Goal: Communication & Community: Answer question/provide support

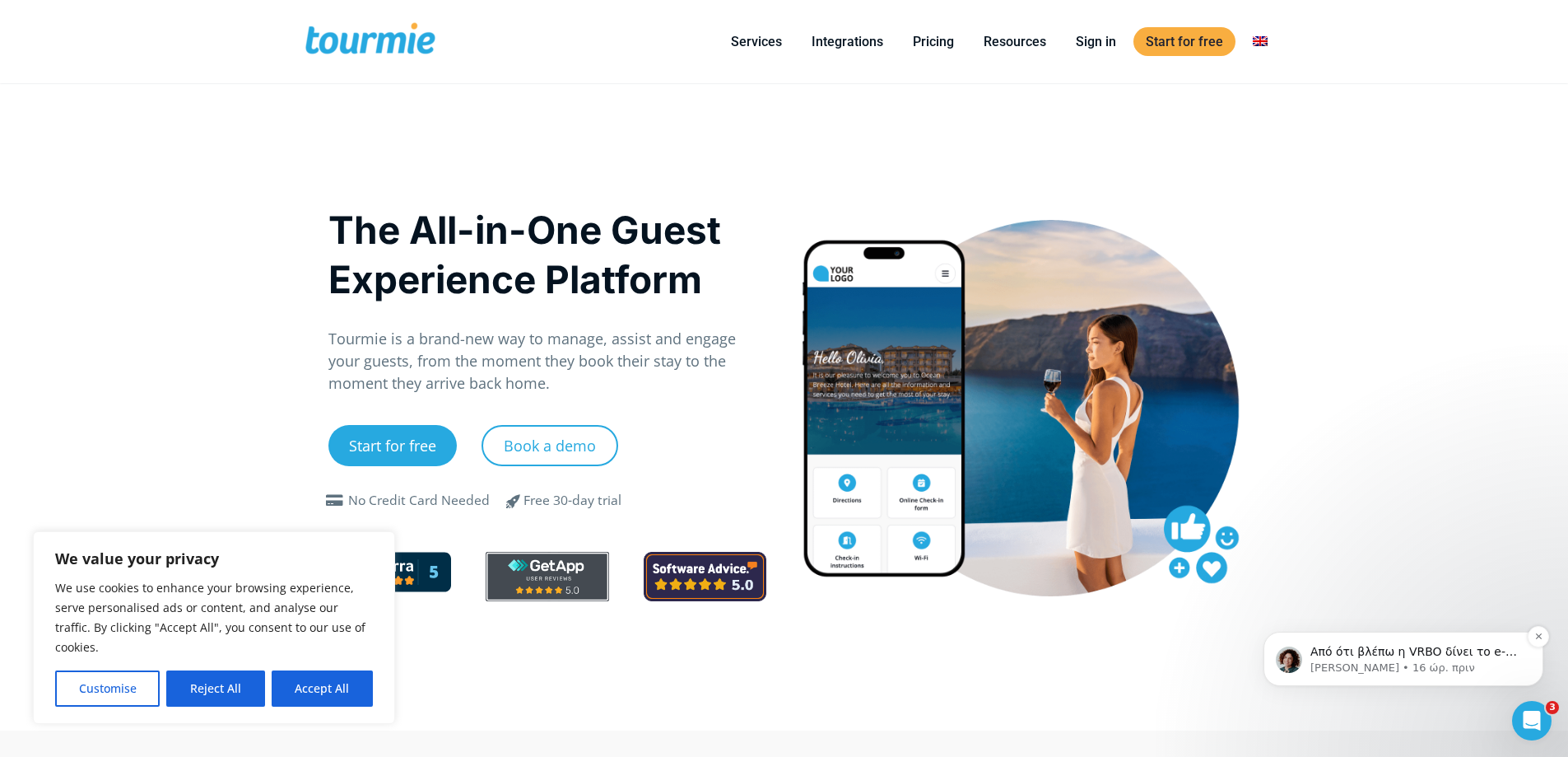
click at [1472, 669] on p "[PERSON_NAME] • 16 ώρ. πριν" at bounding box center [1417, 668] width 213 height 15
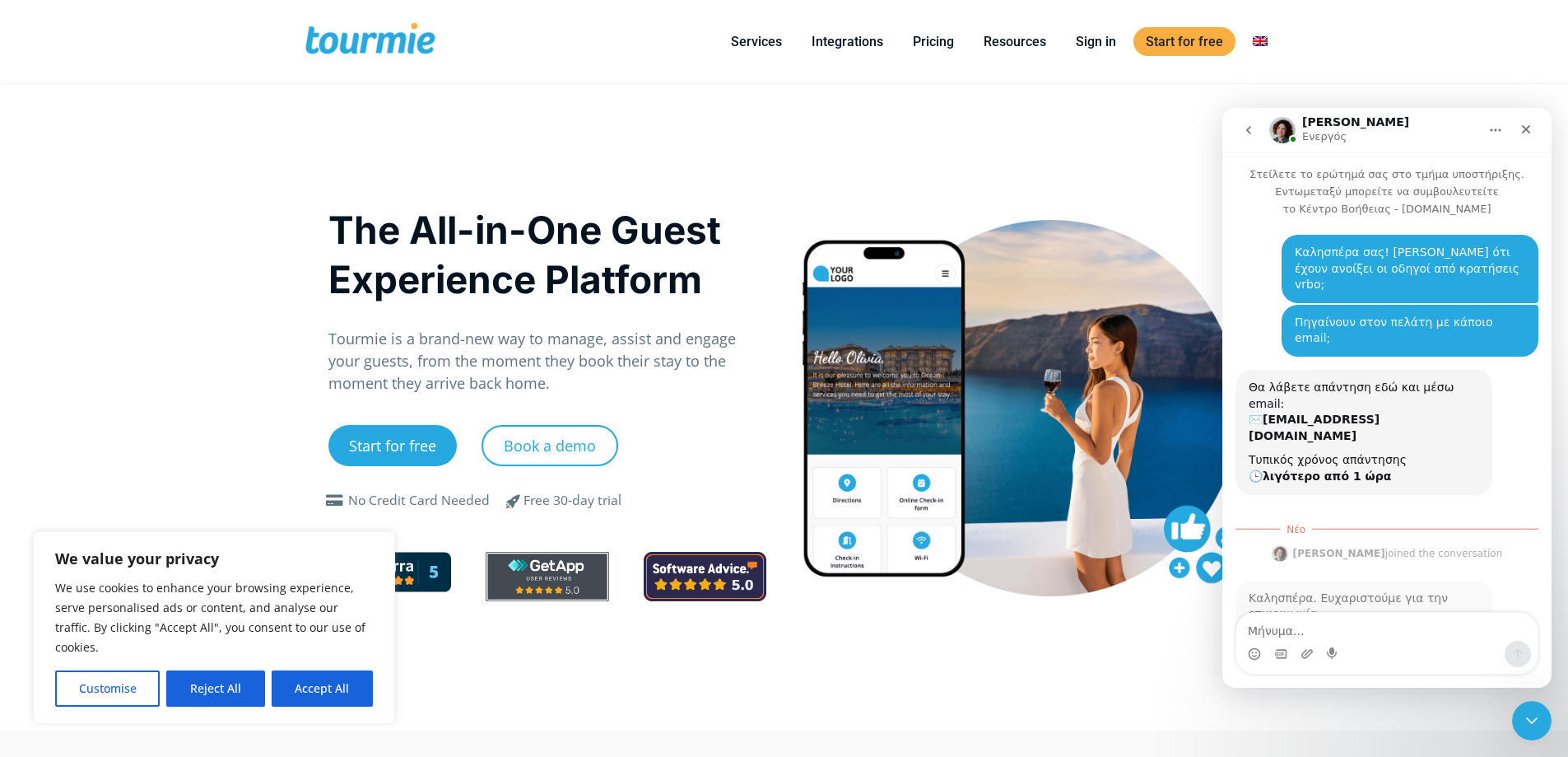
scroll to position [55, 0]
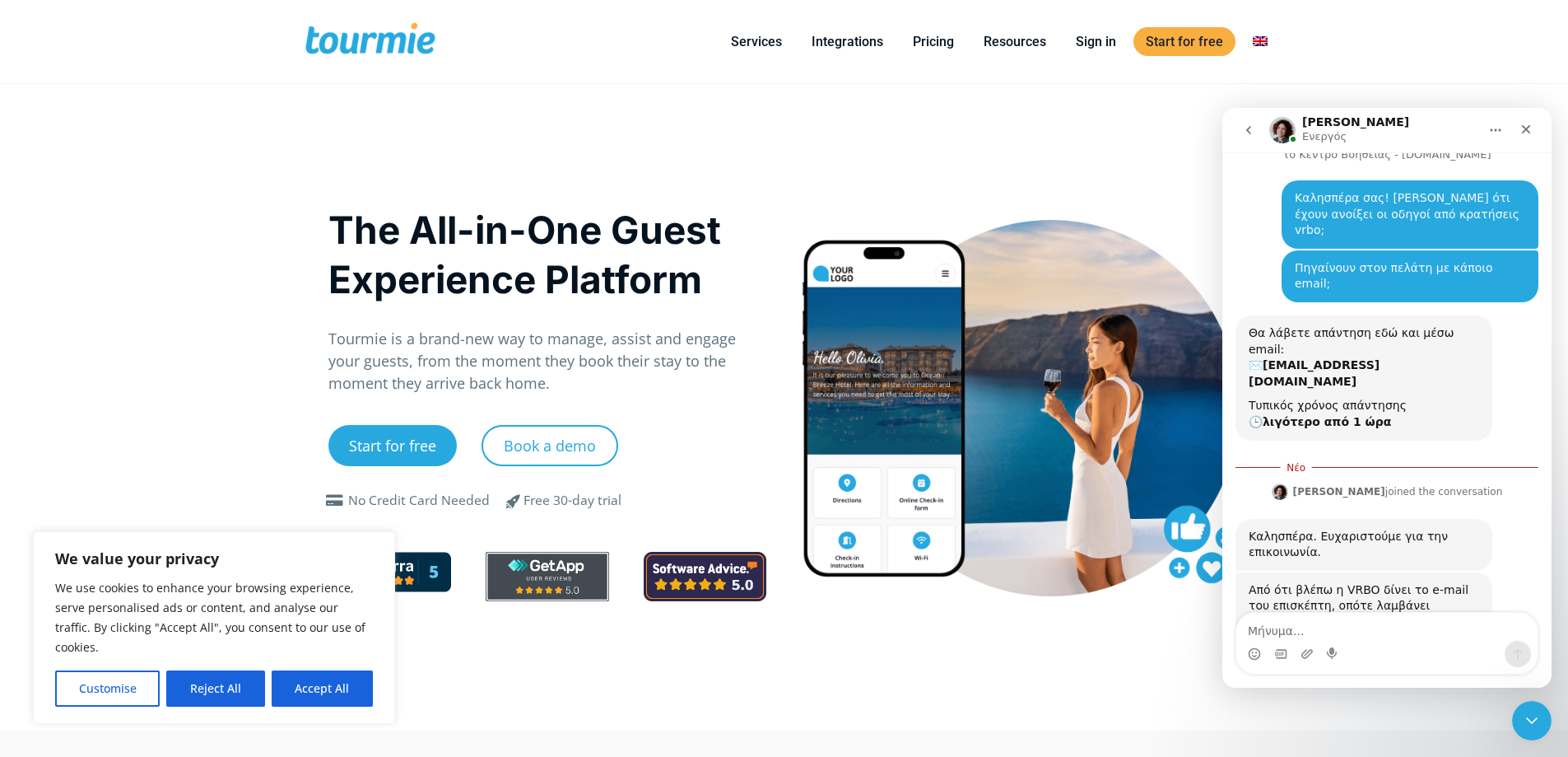
click at [1355, 624] on textarea "Μήνυμα..." at bounding box center [1387, 627] width 301 height 28
type textarea "ε"
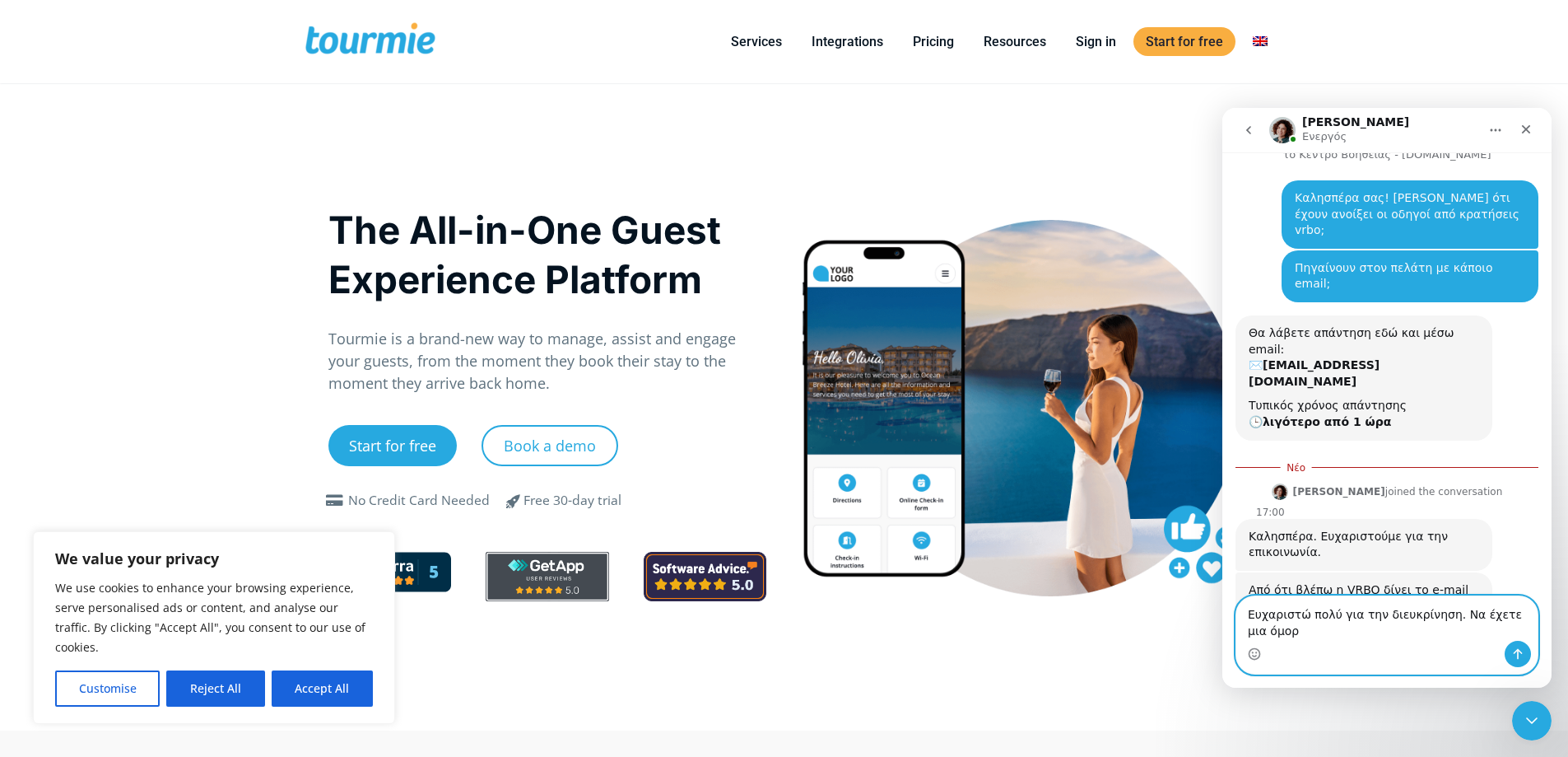
scroll to position [71, 0]
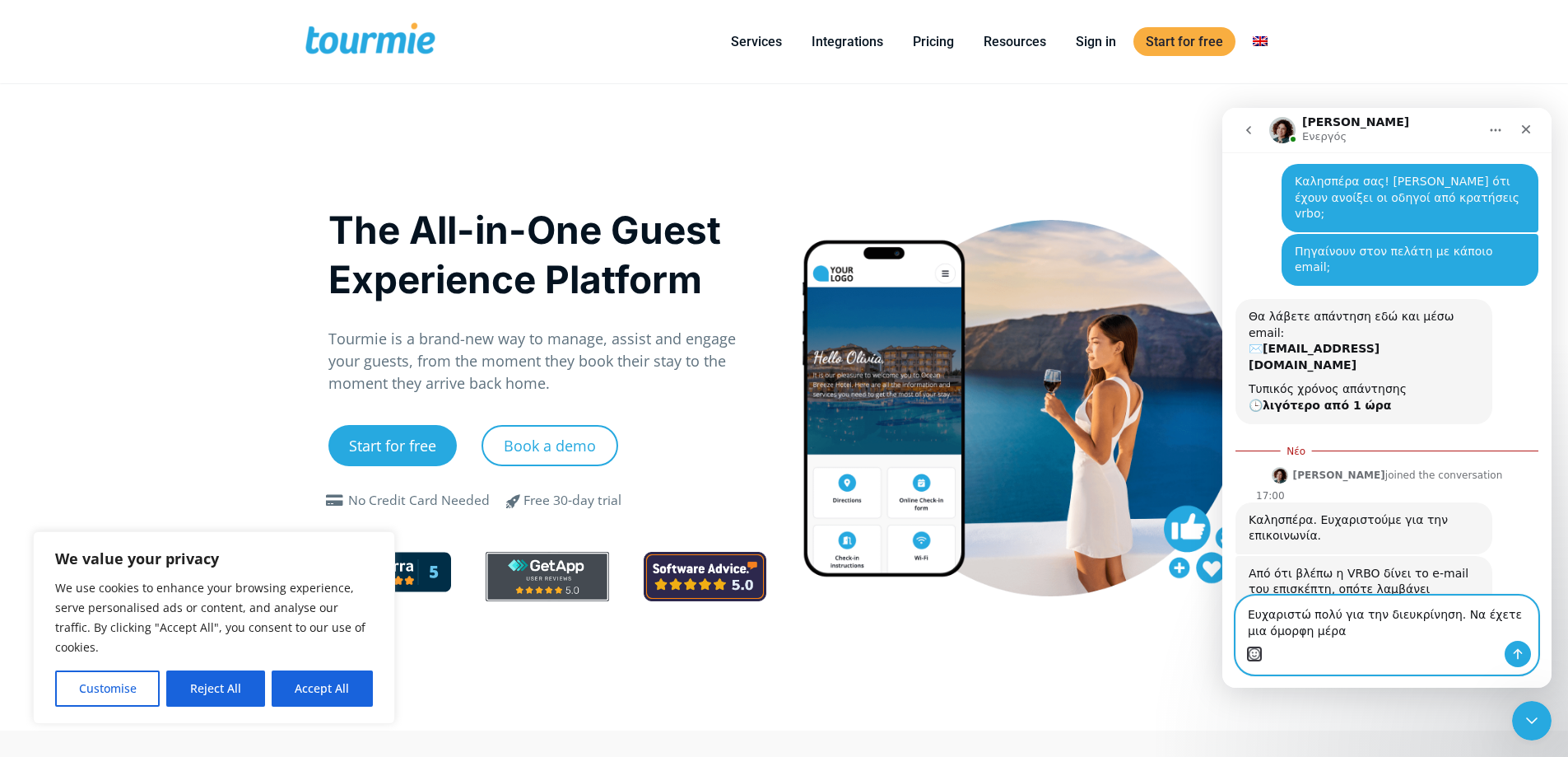
click at [1250, 653] on circle "Επιλογή Emoji" at bounding box center [1254, 653] width 11 height 11
type textarea "Ευχαριστώ πολύ για την διευκρίνηση. Να έχετε μια όμορφη μέρα 😊"
click at [1516, 661] on button "Αποστολή μηνύματος…" at bounding box center [1517, 653] width 26 height 26
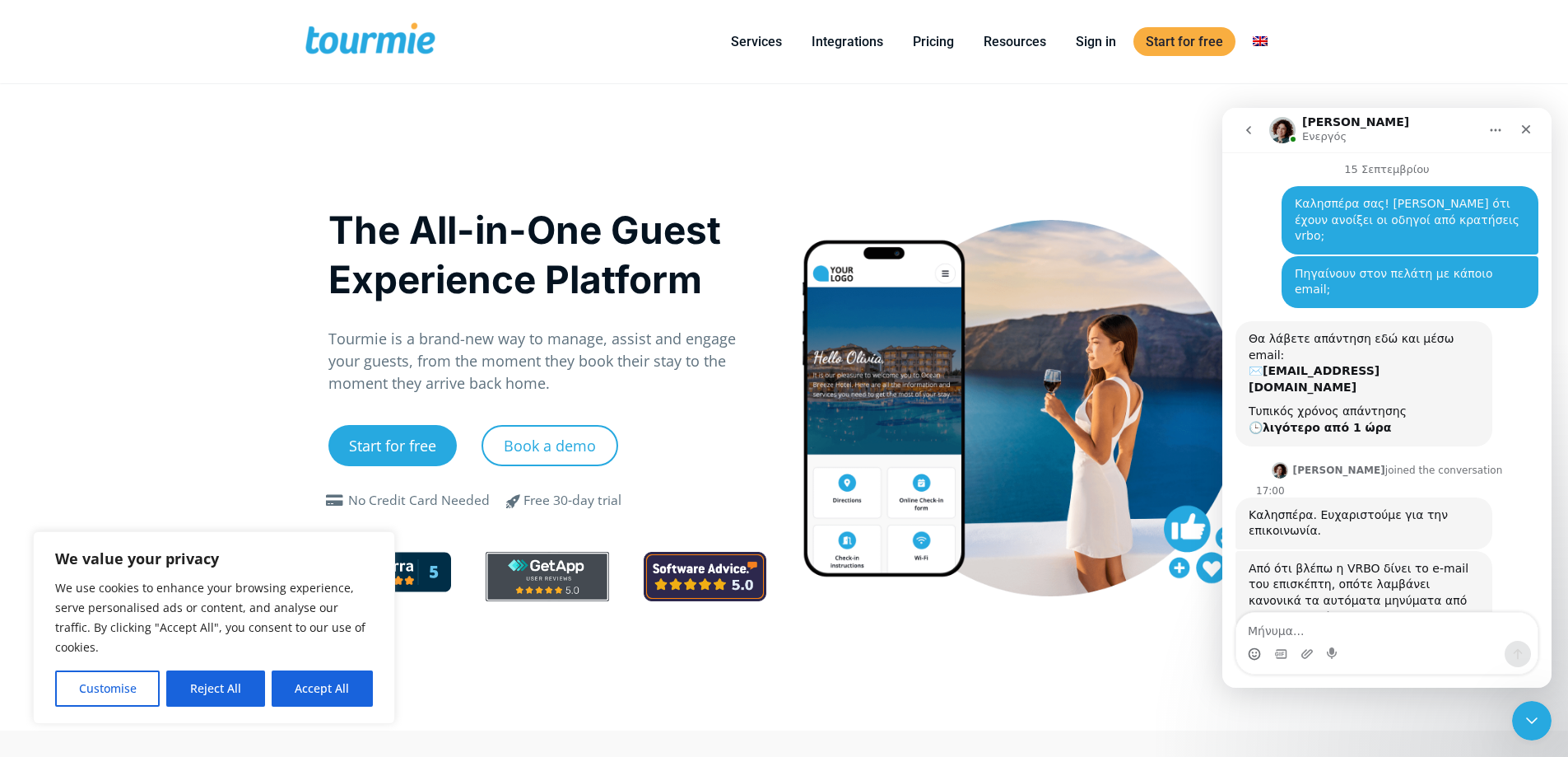
scroll to position [137, 0]
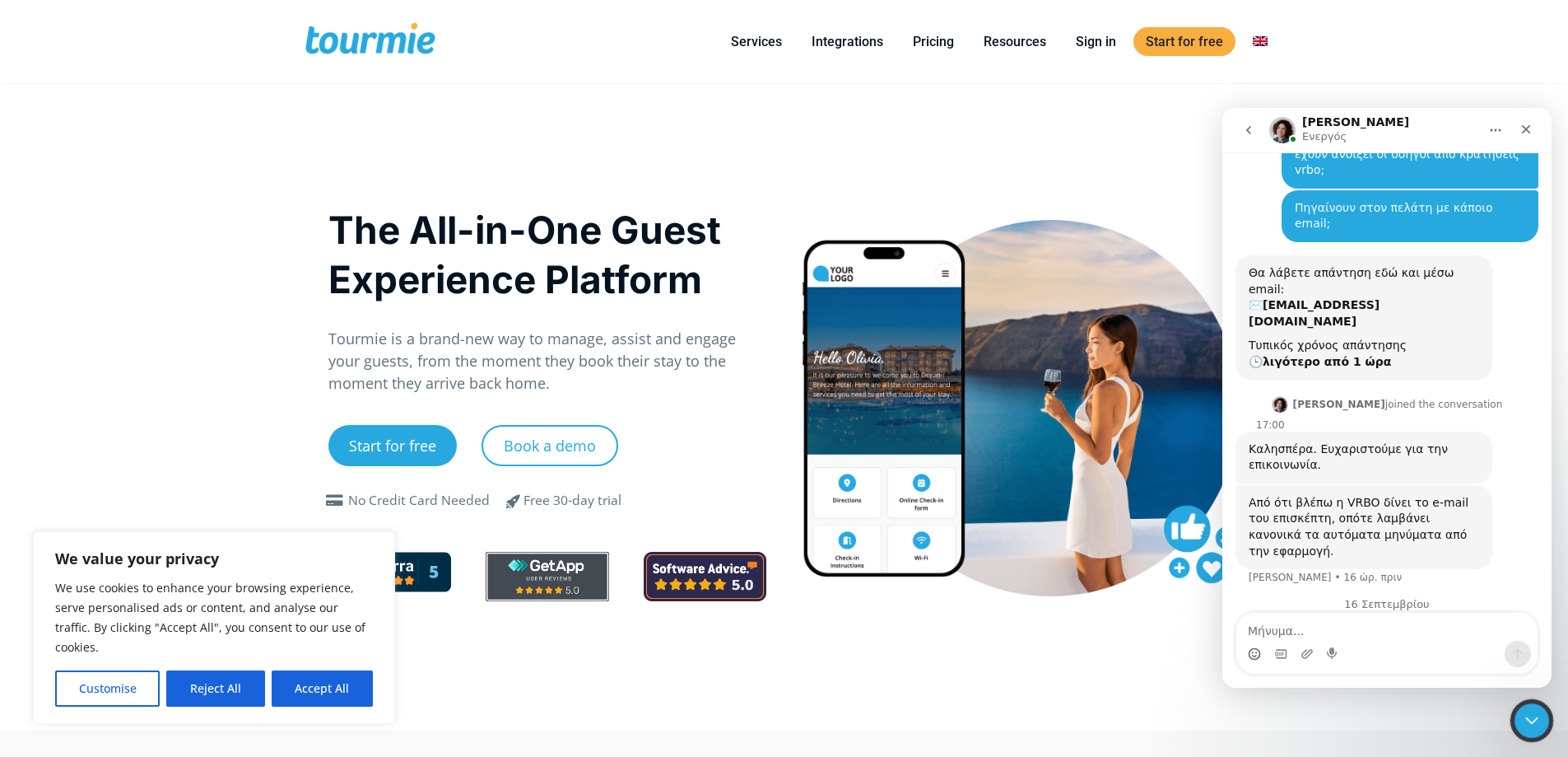
click at [1534, 718] on icon "Κλείσιμο Intercom Messenger" at bounding box center [1530, 718] width 12 height 6
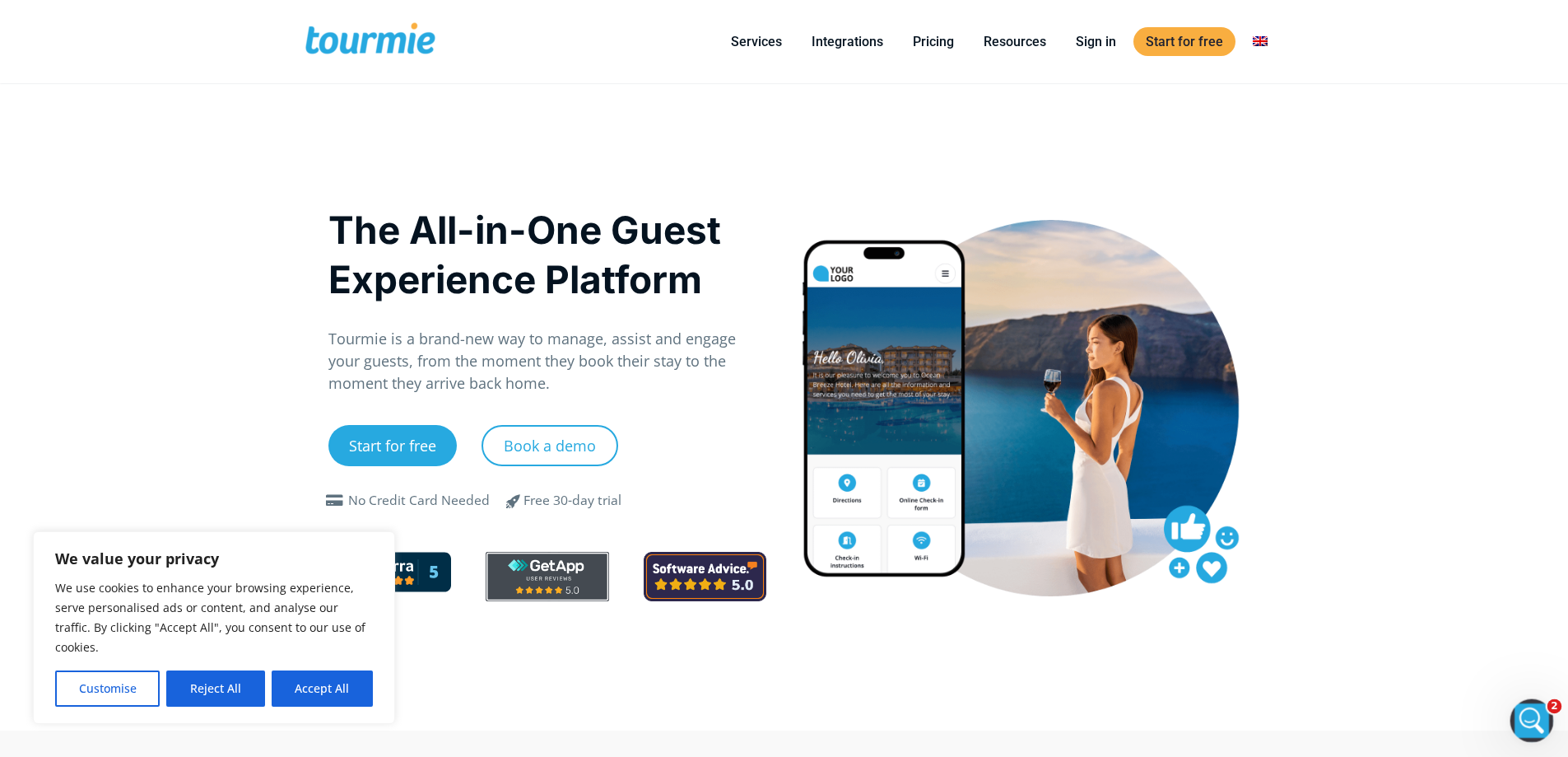
click at [1534, 718] on icon "Άνοιγμα Intercom Messenger" at bounding box center [1530, 719] width 27 height 27
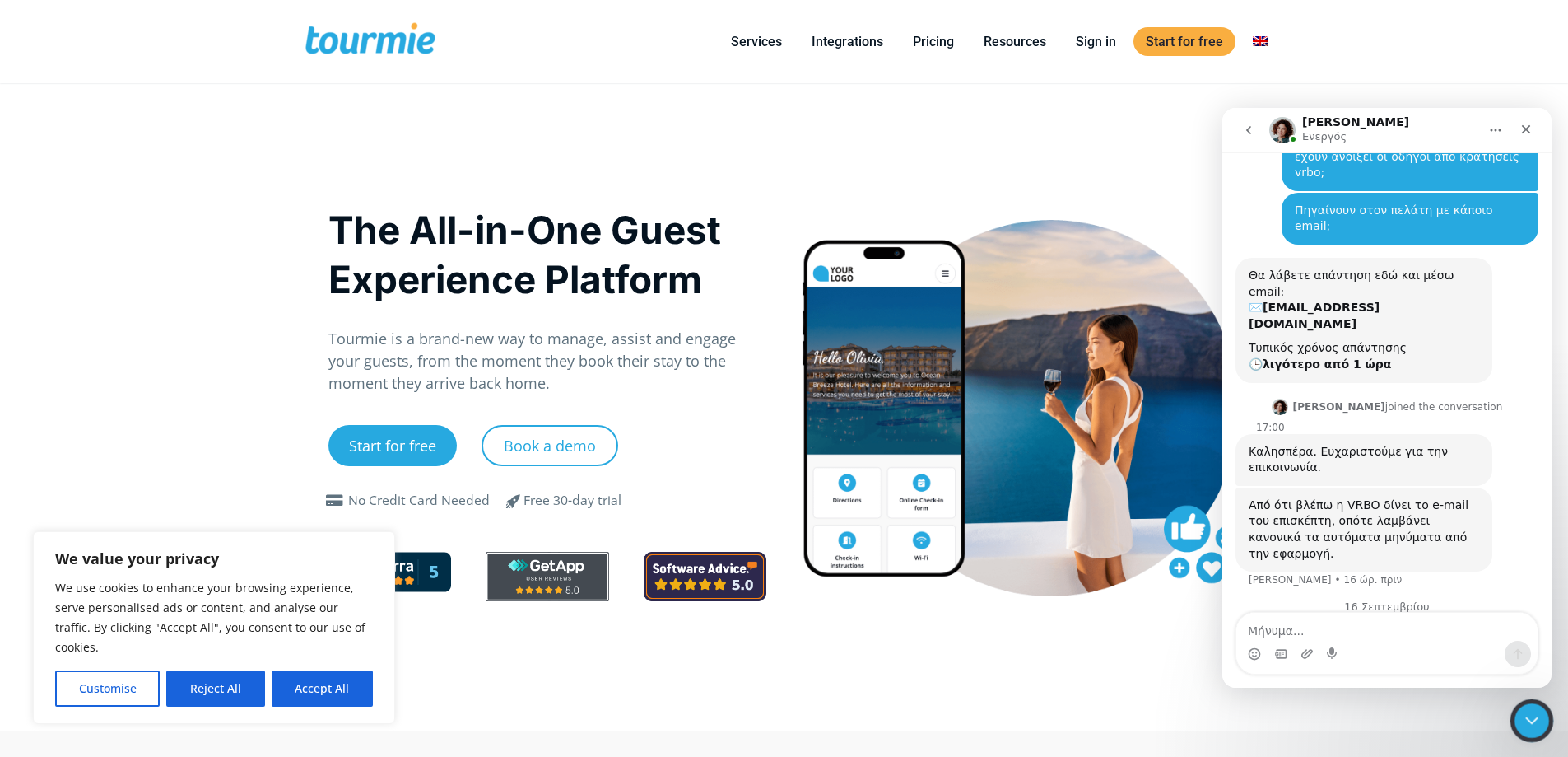
click at [1526, 714] on icon "Κλείσιμο Intercom Messenger" at bounding box center [1530, 718] width 20 height 20
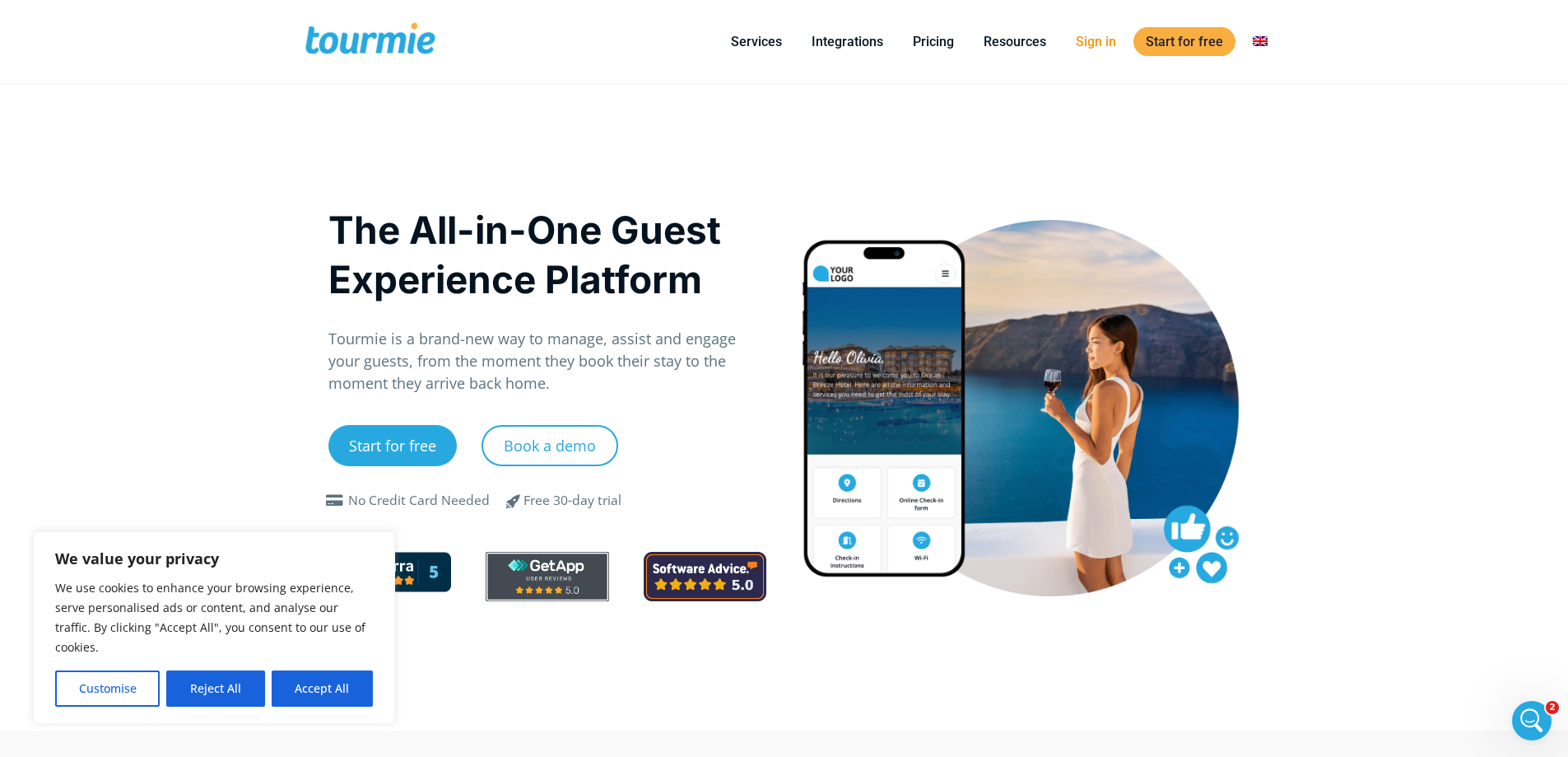
click at [1103, 38] on link "Sign in" at bounding box center [1096, 41] width 65 height 21
